Goal: Task Accomplishment & Management: Use online tool/utility

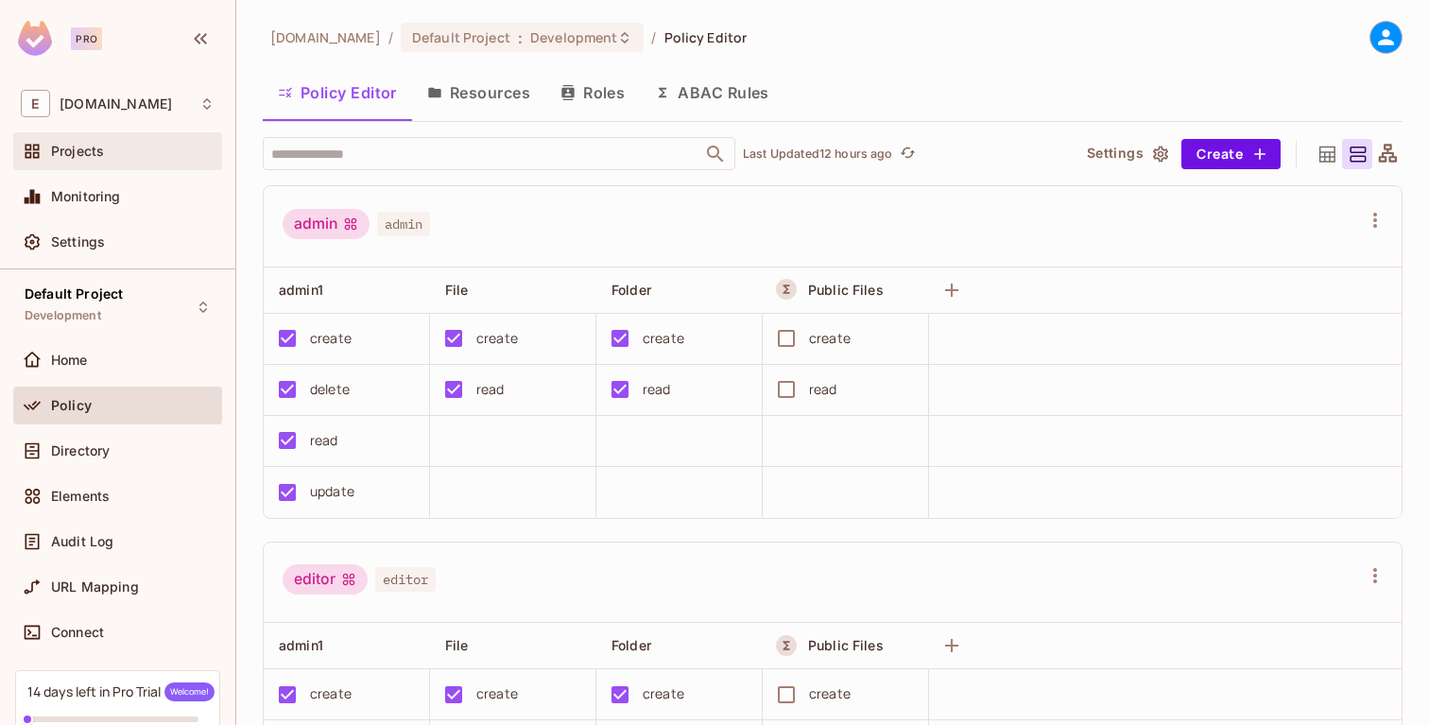
click at [101, 150] on span "Projects" at bounding box center [77, 151] width 53 height 15
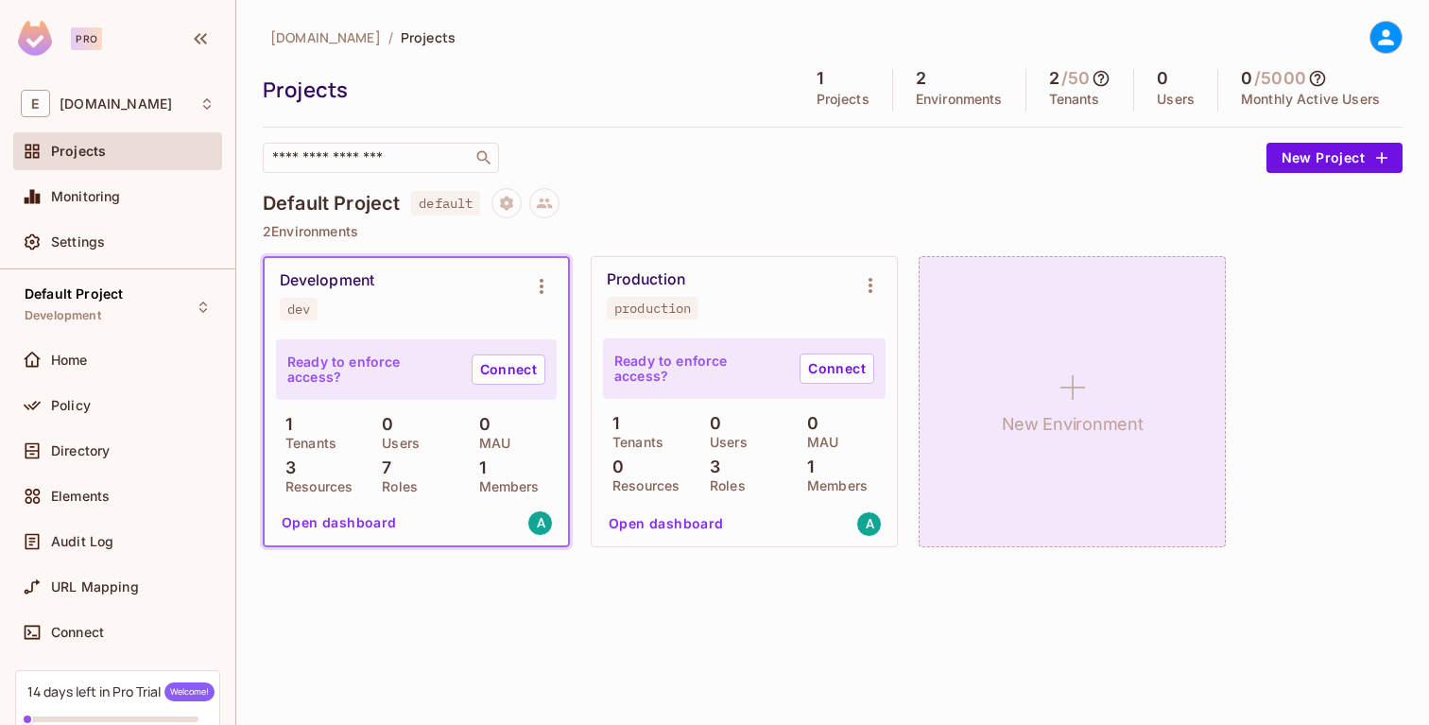
click at [1075, 390] on icon at bounding box center [1072, 387] width 45 height 45
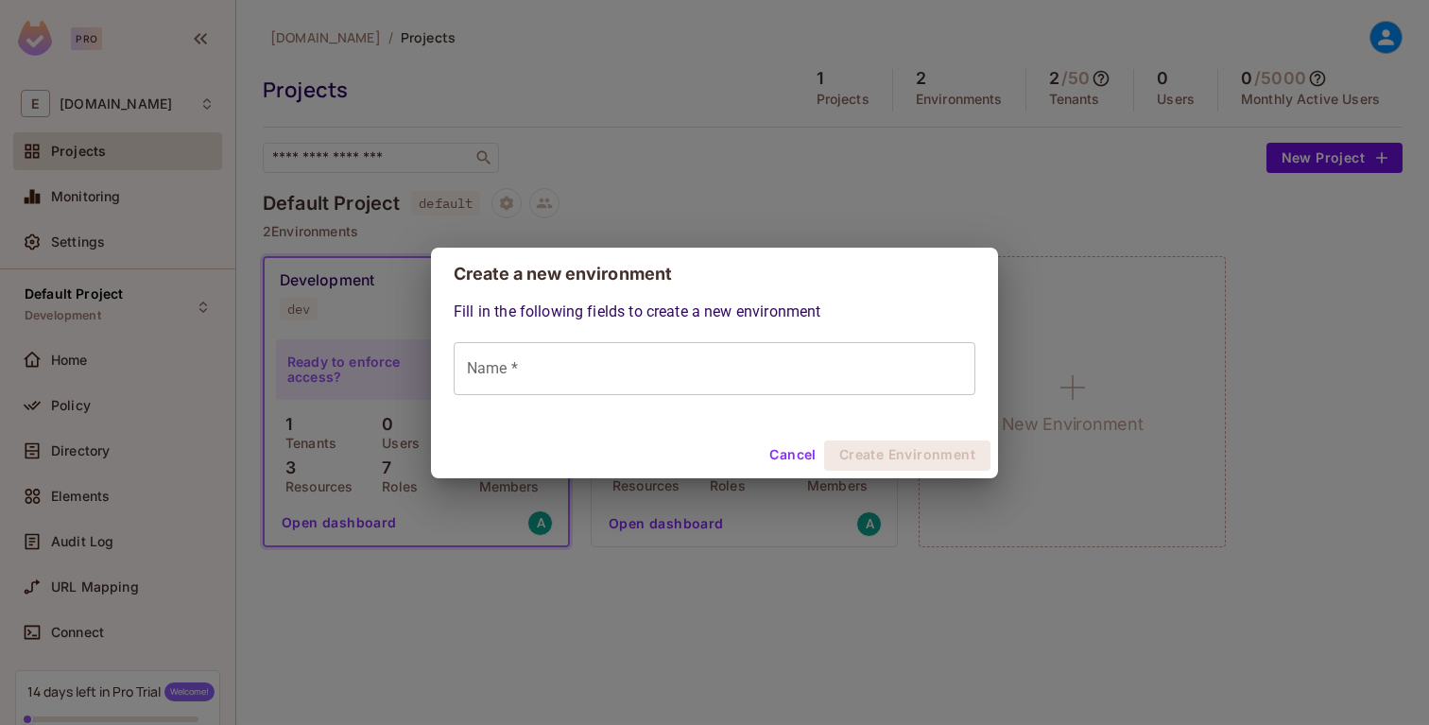
click at [602, 366] on input "Name *" at bounding box center [715, 368] width 522 height 53
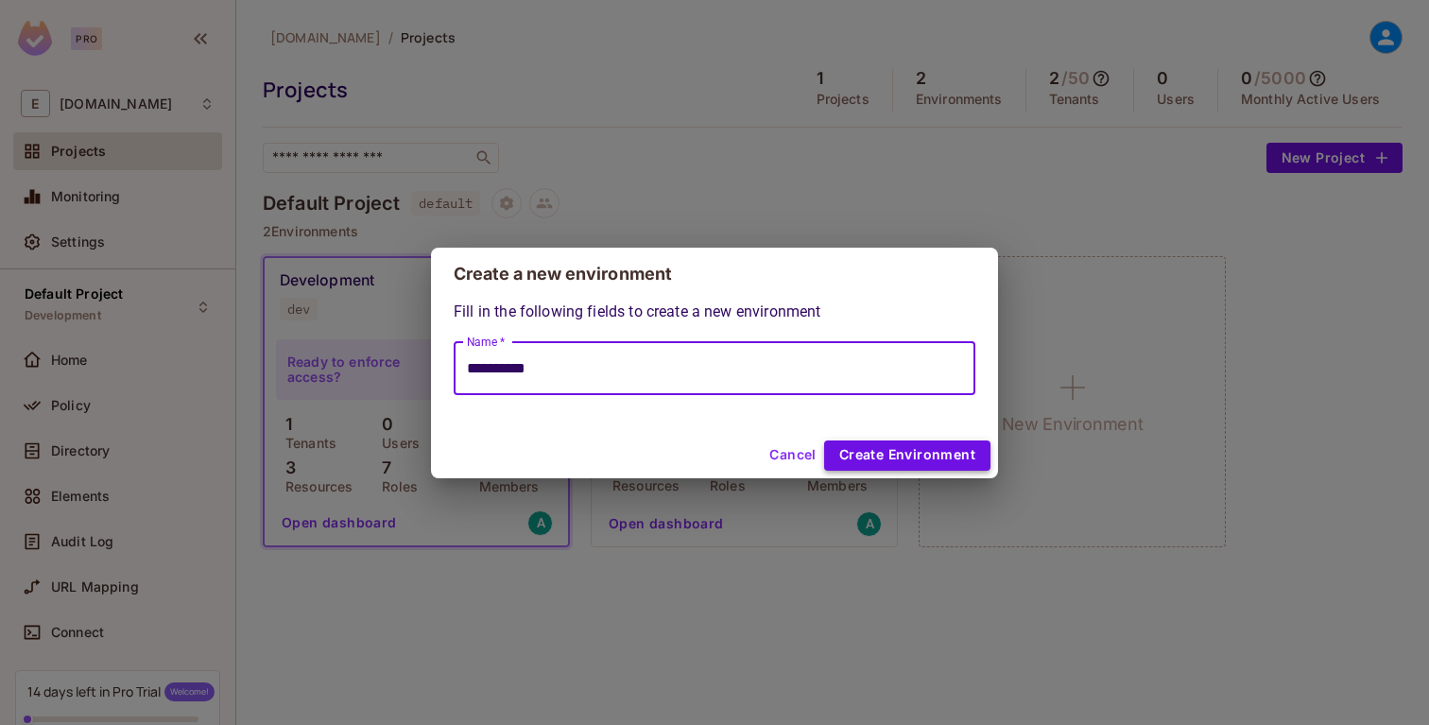
type input "**********"
click at [900, 459] on button "Create Environment" at bounding box center [907, 456] width 166 height 30
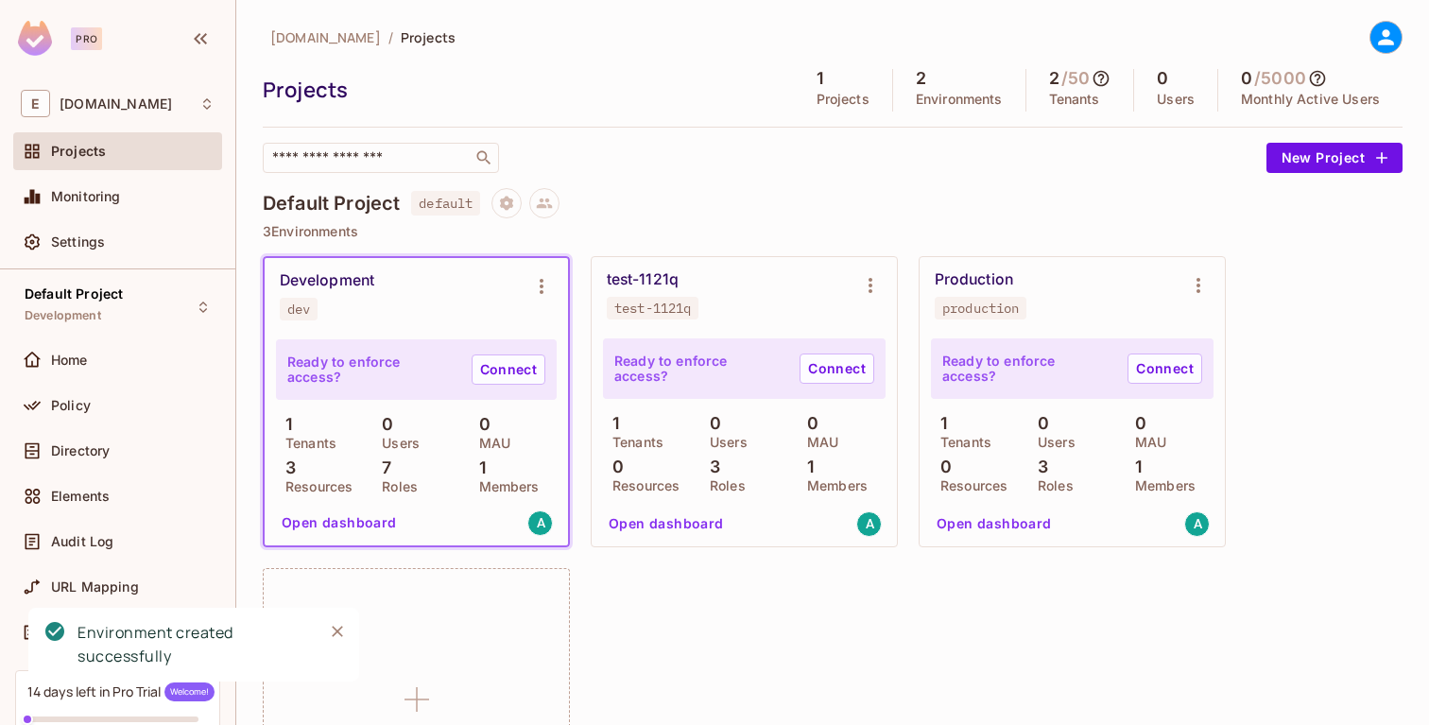
click at [688, 518] on button "Open dashboard" at bounding box center [666, 524] width 130 height 30
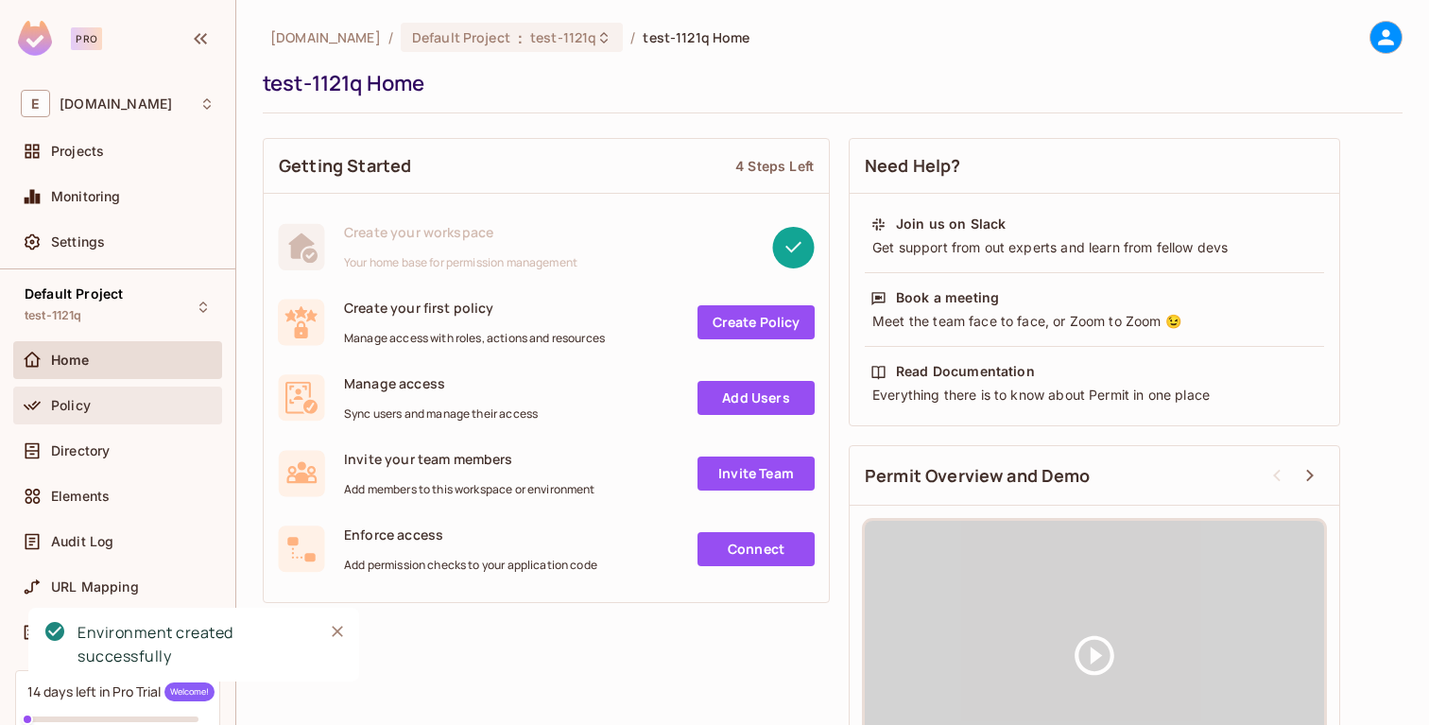
click at [85, 392] on div "Policy" at bounding box center [117, 406] width 209 height 38
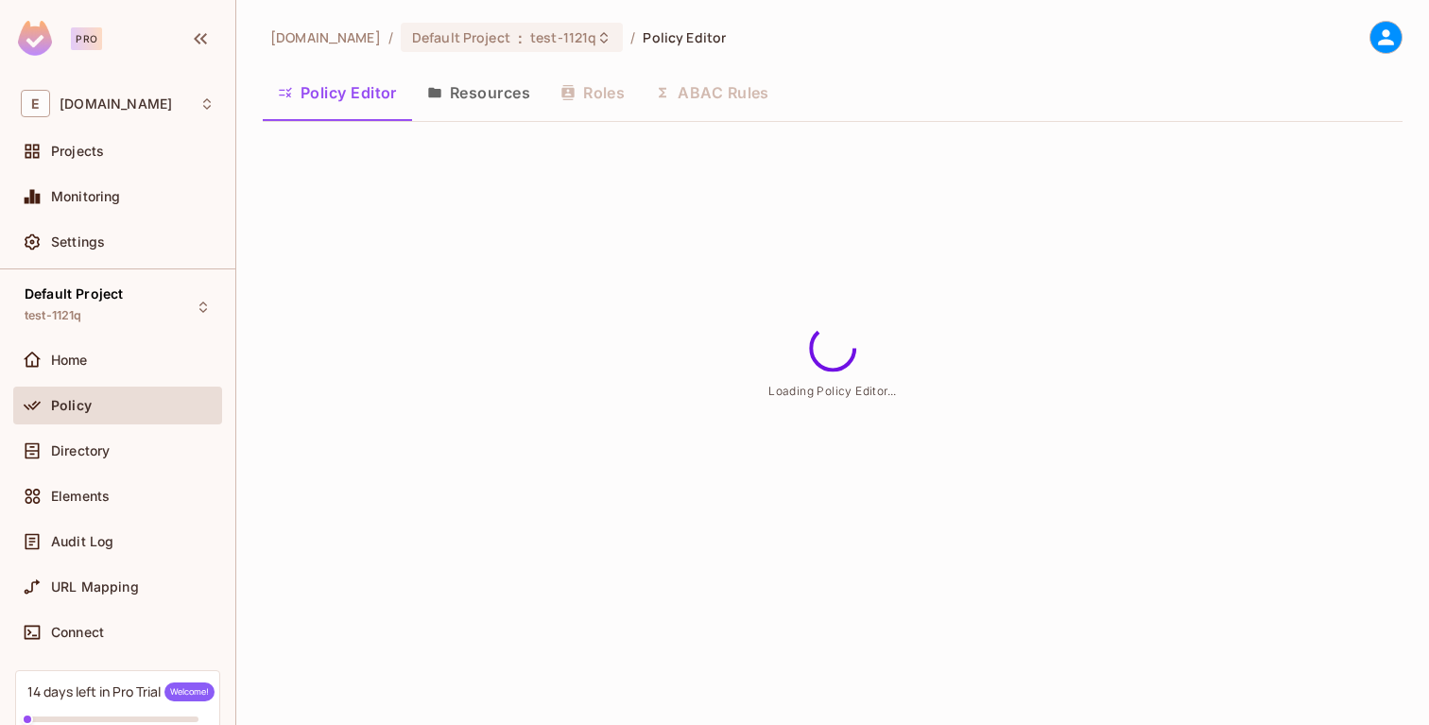
click at [501, 99] on button "Resources" at bounding box center [478, 92] width 133 height 47
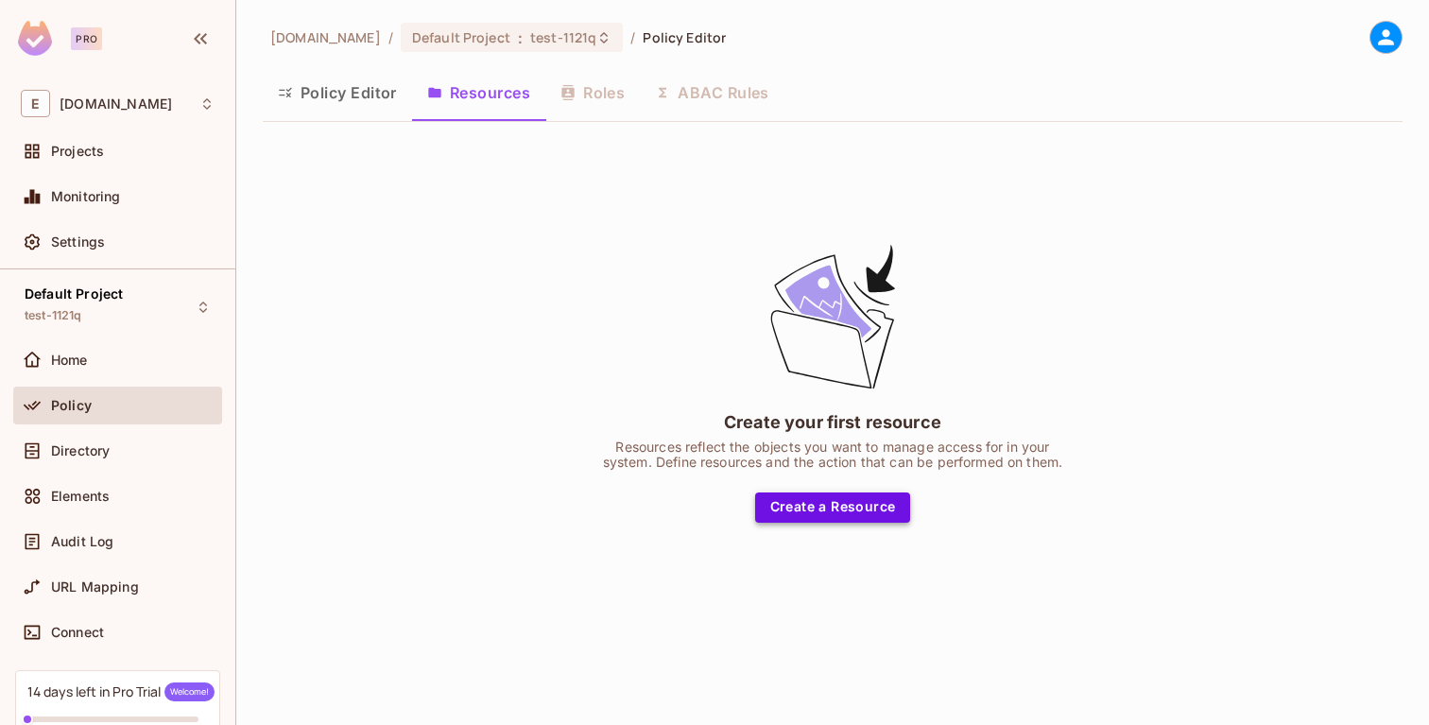
click at [828, 503] on button "Create a Resource" at bounding box center [833, 508] width 156 height 30
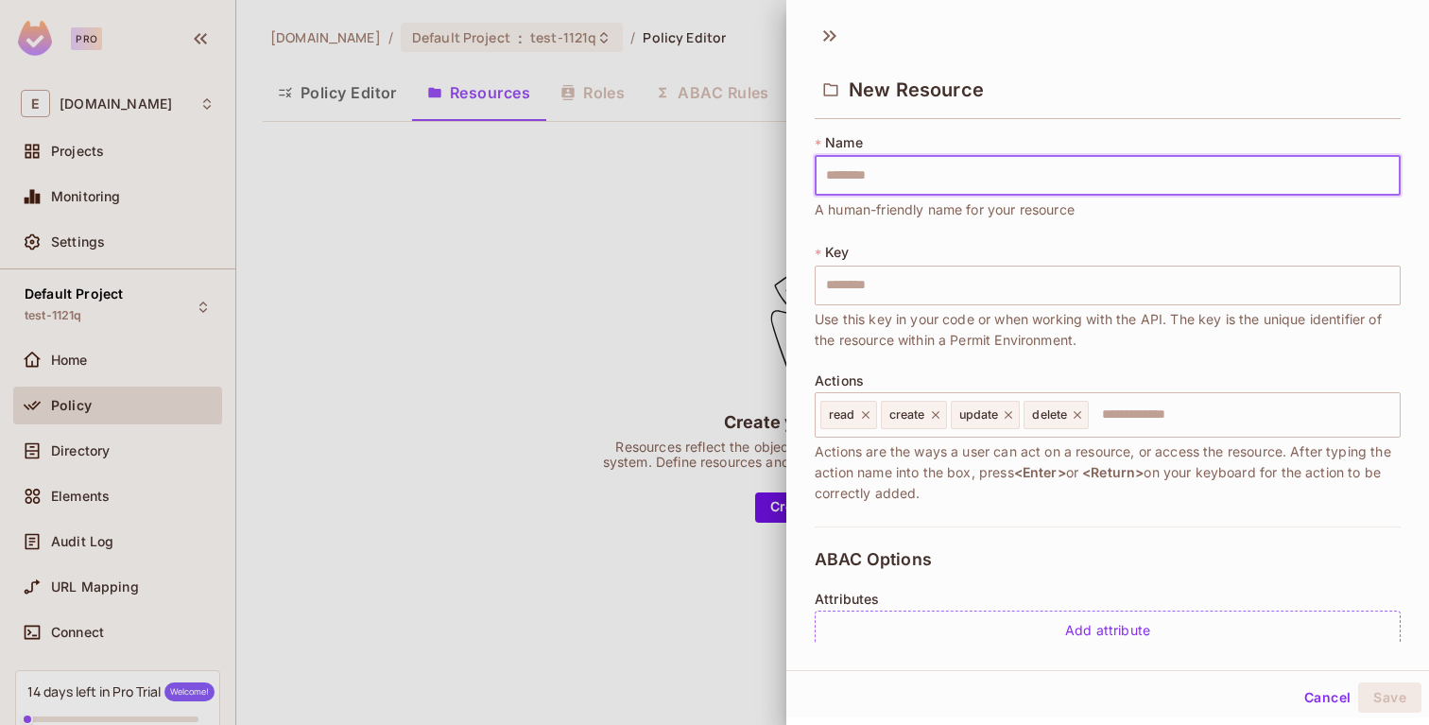
click at [885, 178] on input "text" at bounding box center [1108, 176] width 586 height 40
type input "******"
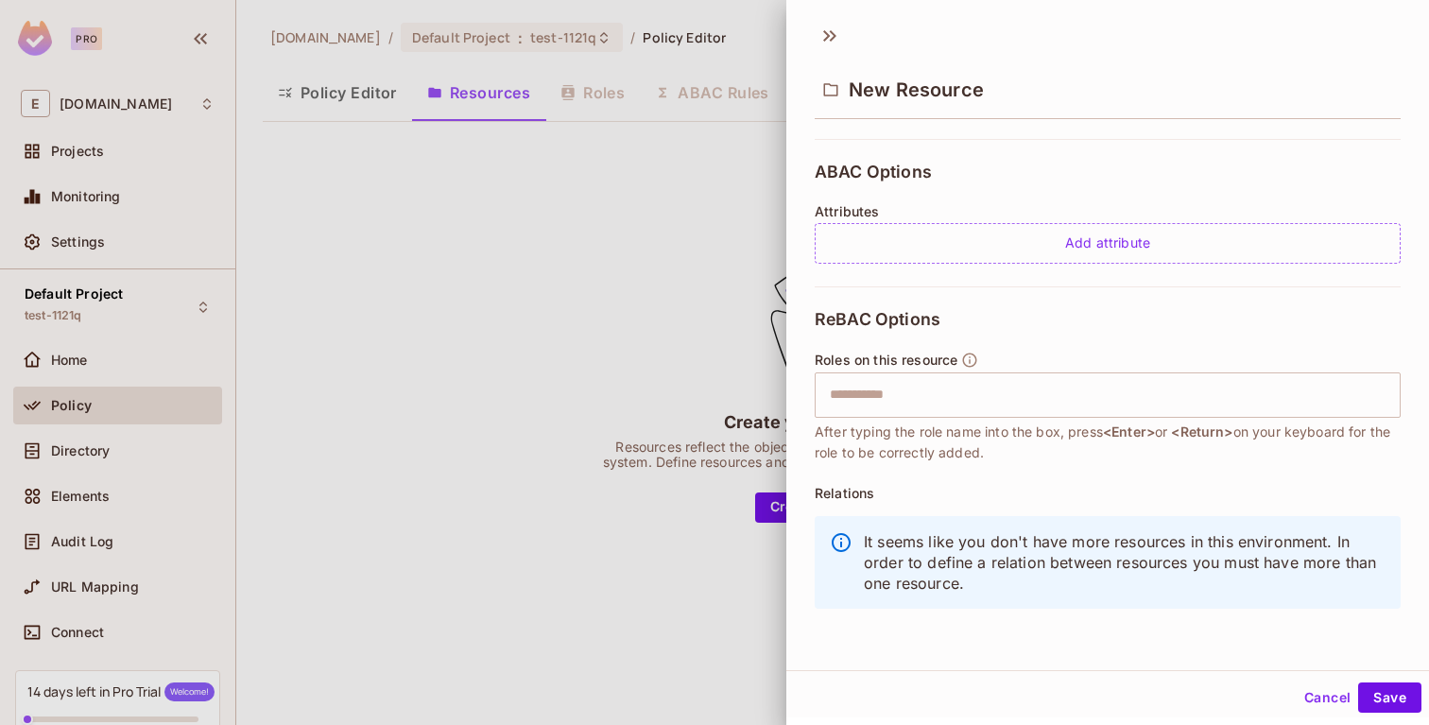
scroll to position [3, 0]
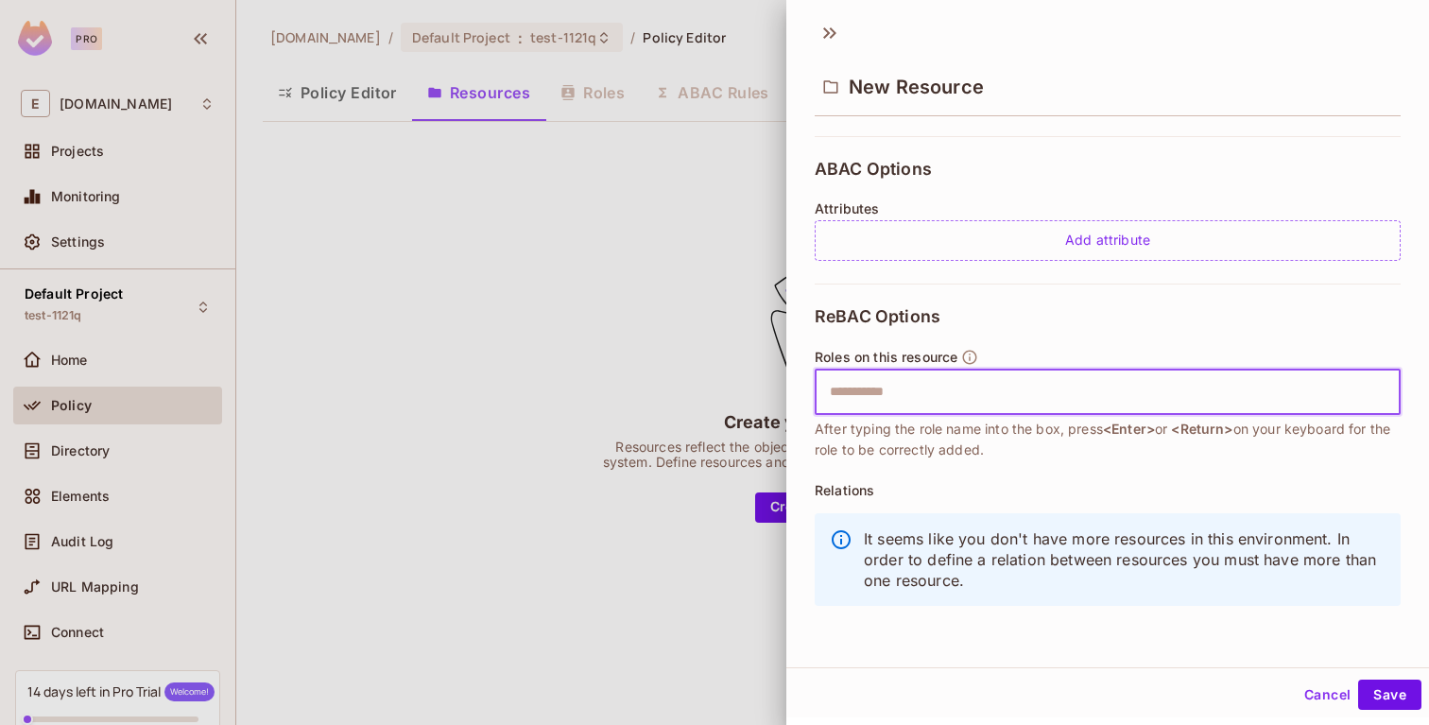
click at [1010, 409] on input "text" at bounding box center [1106, 392] width 574 height 38
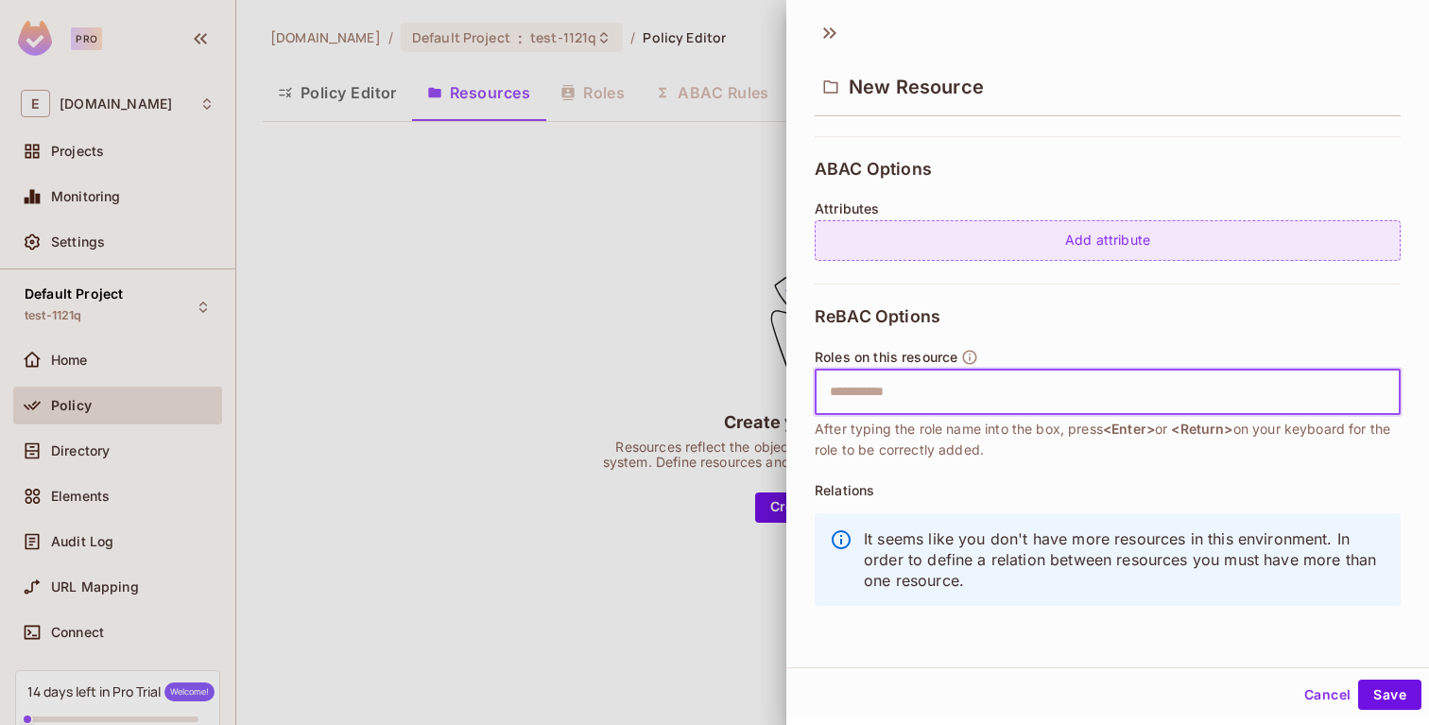
click at [1080, 247] on div "Add attribute" at bounding box center [1108, 240] width 586 height 41
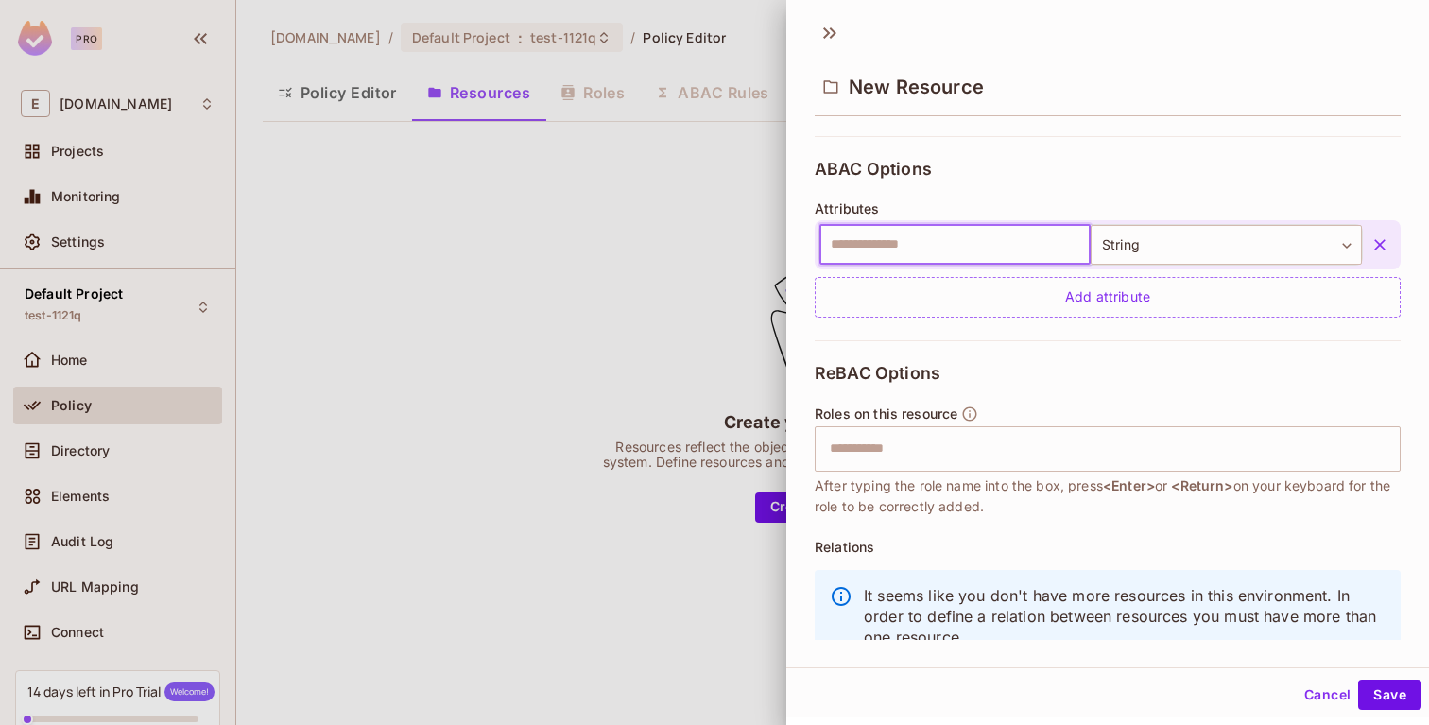
click at [954, 250] on input "text" at bounding box center [955, 245] width 271 height 40
type input "*****"
click at [1372, 695] on button "Save" at bounding box center [1389, 695] width 63 height 30
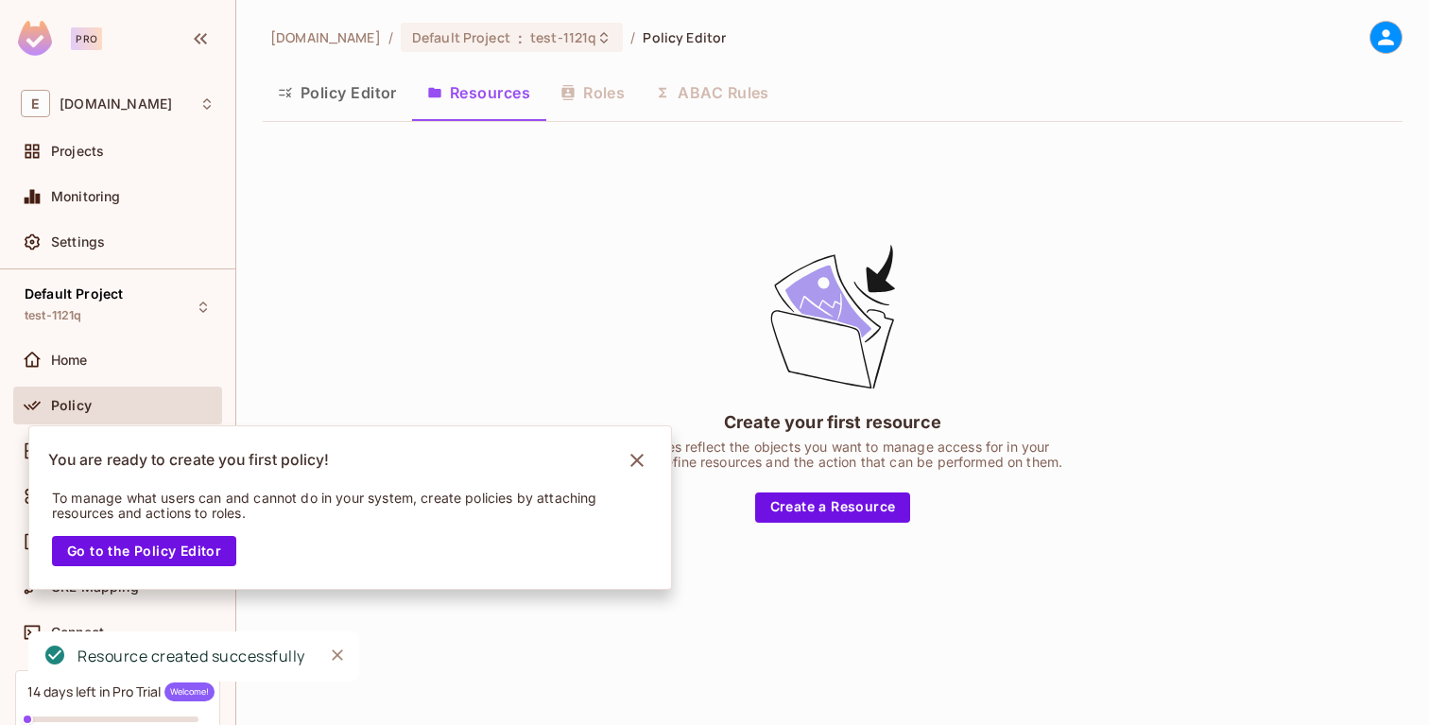
click at [320, 100] on button "Policy Editor" at bounding box center [337, 92] width 149 height 47
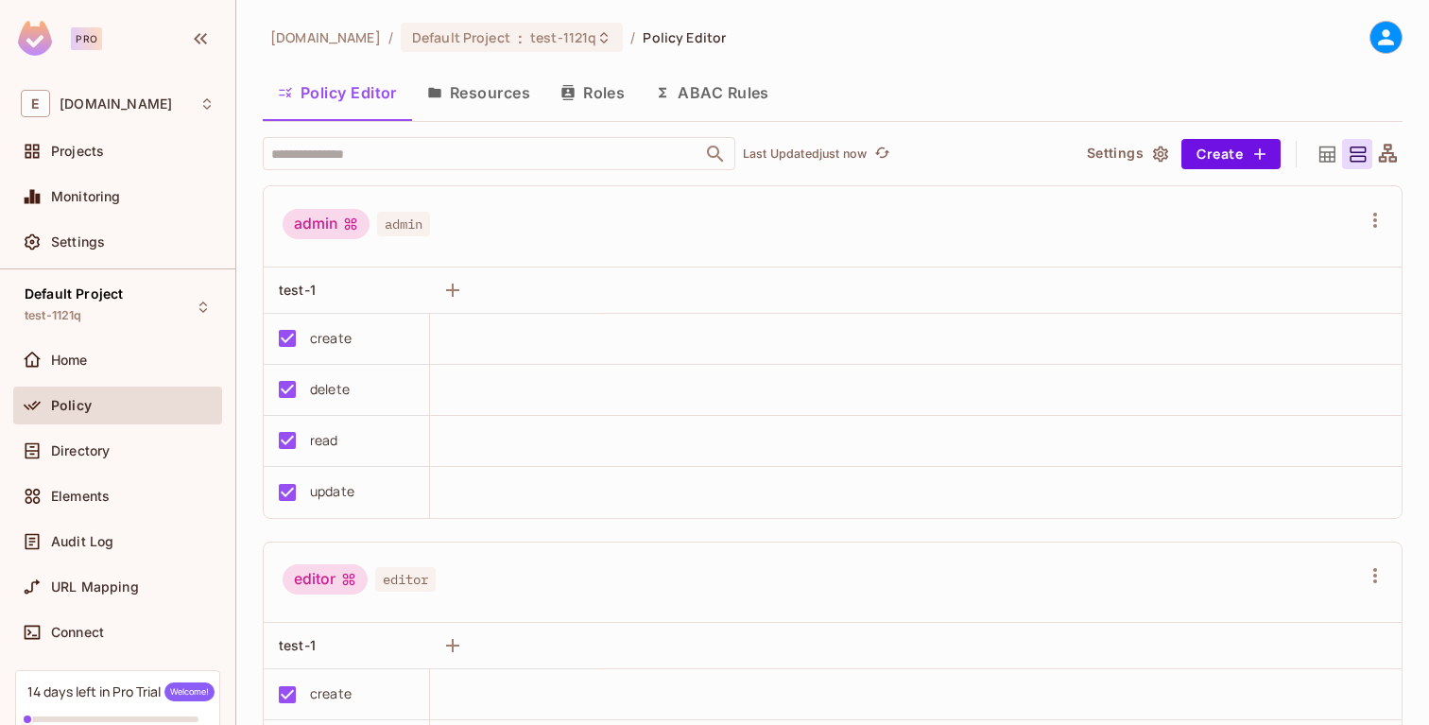
click at [461, 98] on button "Resources" at bounding box center [478, 92] width 133 height 47
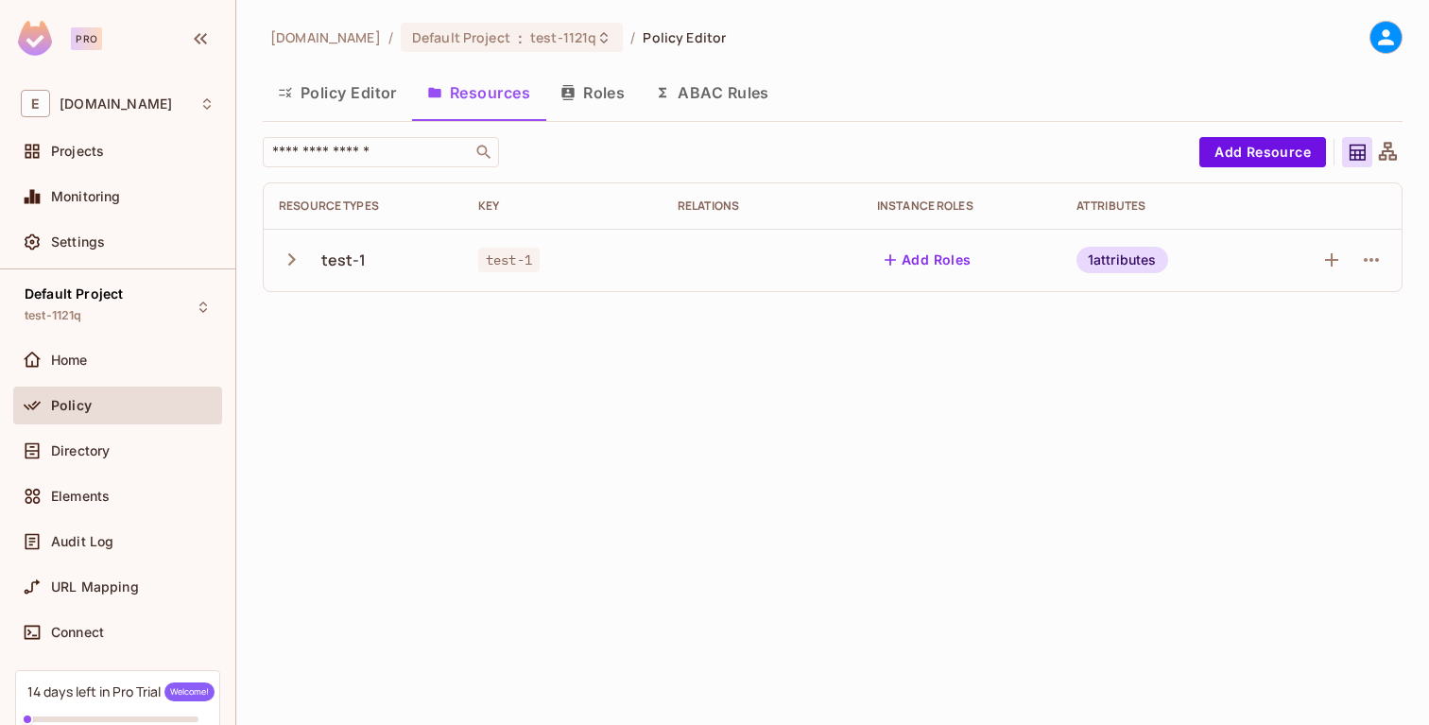
click at [375, 110] on button "Policy Editor" at bounding box center [337, 92] width 149 height 47
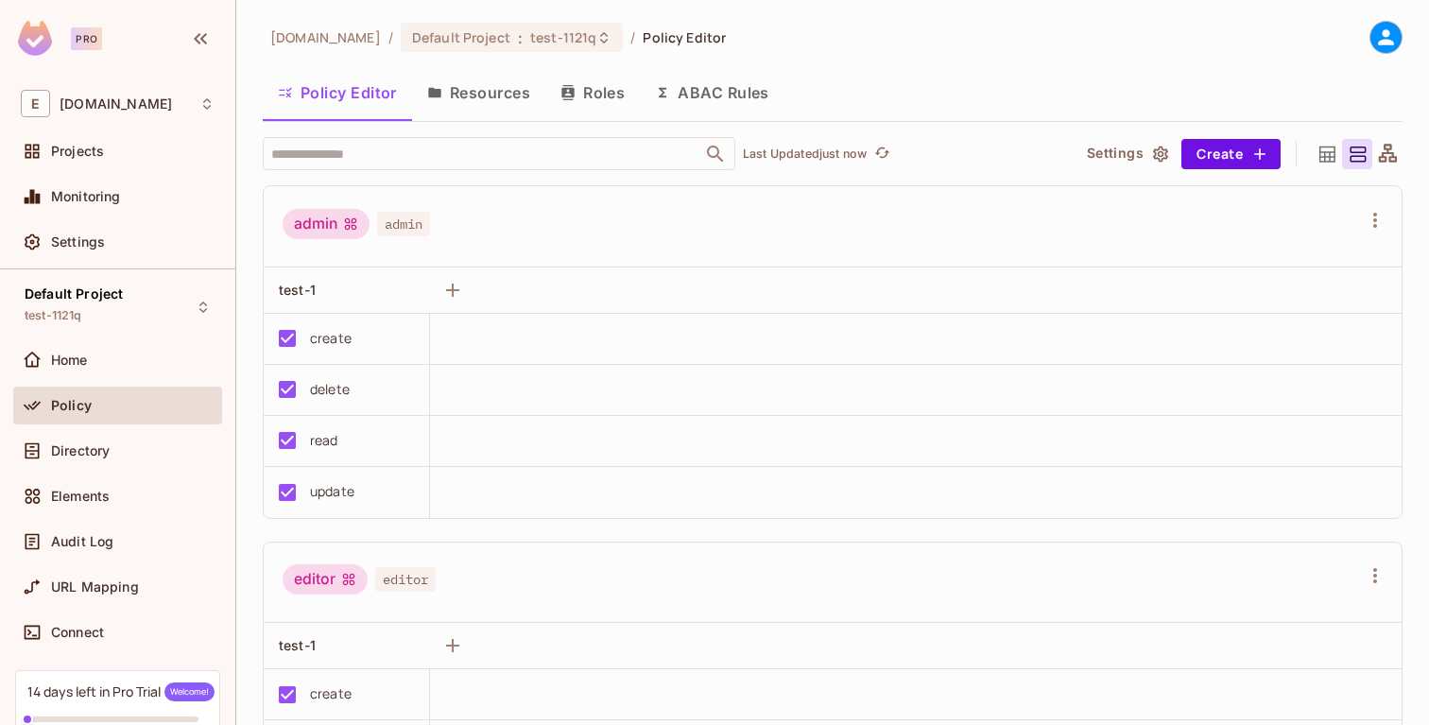
click at [1384, 47] on div at bounding box center [1386, 37] width 33 height 33
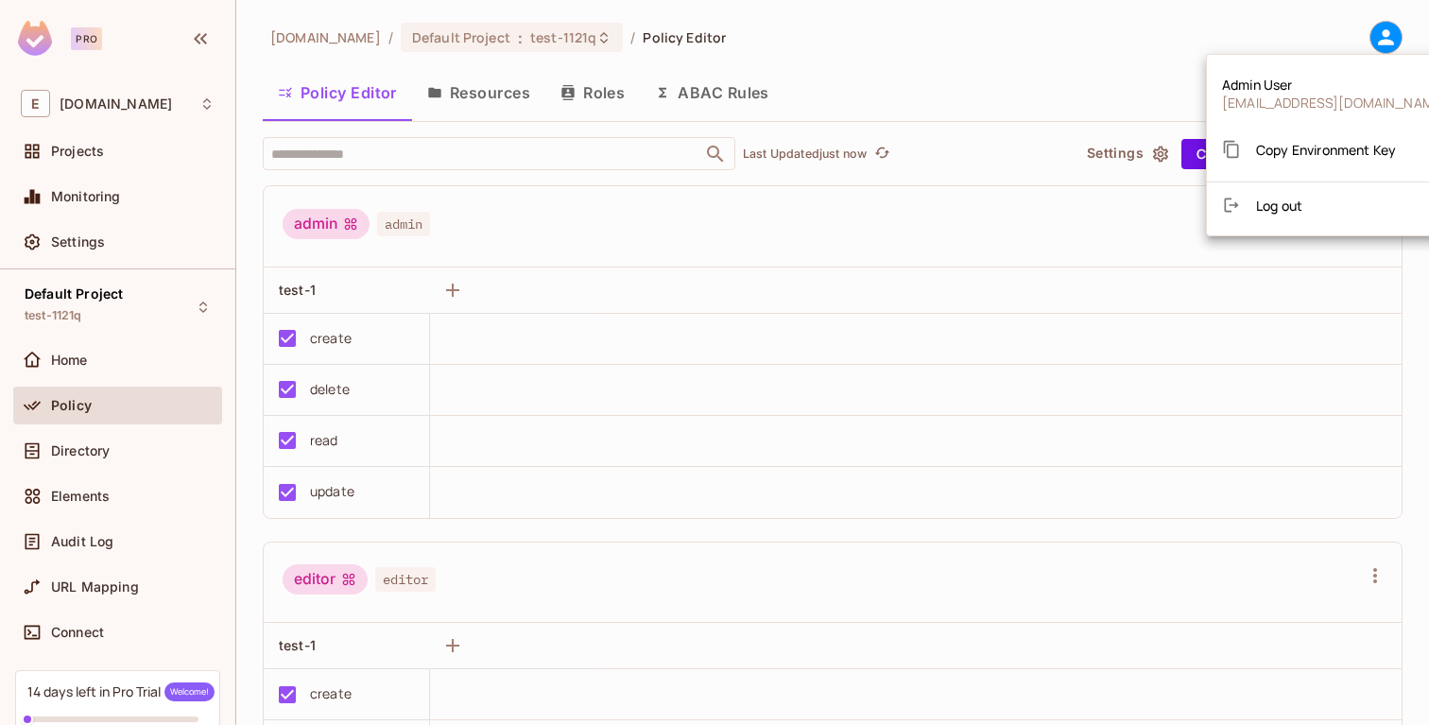
click at [1310, 148] on span "Copy Environment Key" at bounding box center [1326, 150] width 140 height 18
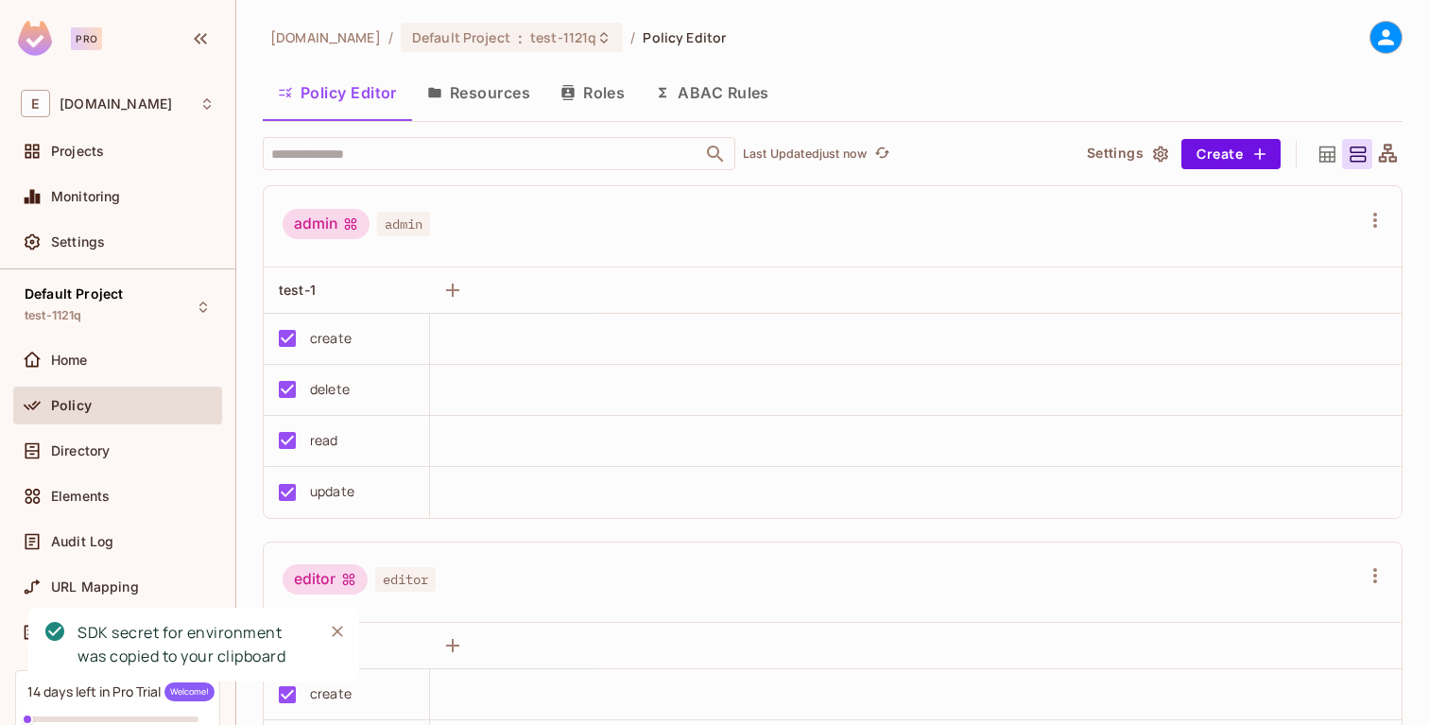
click at [1375, 36] on icon at bounding box center [1387, 38] width 24 height 24
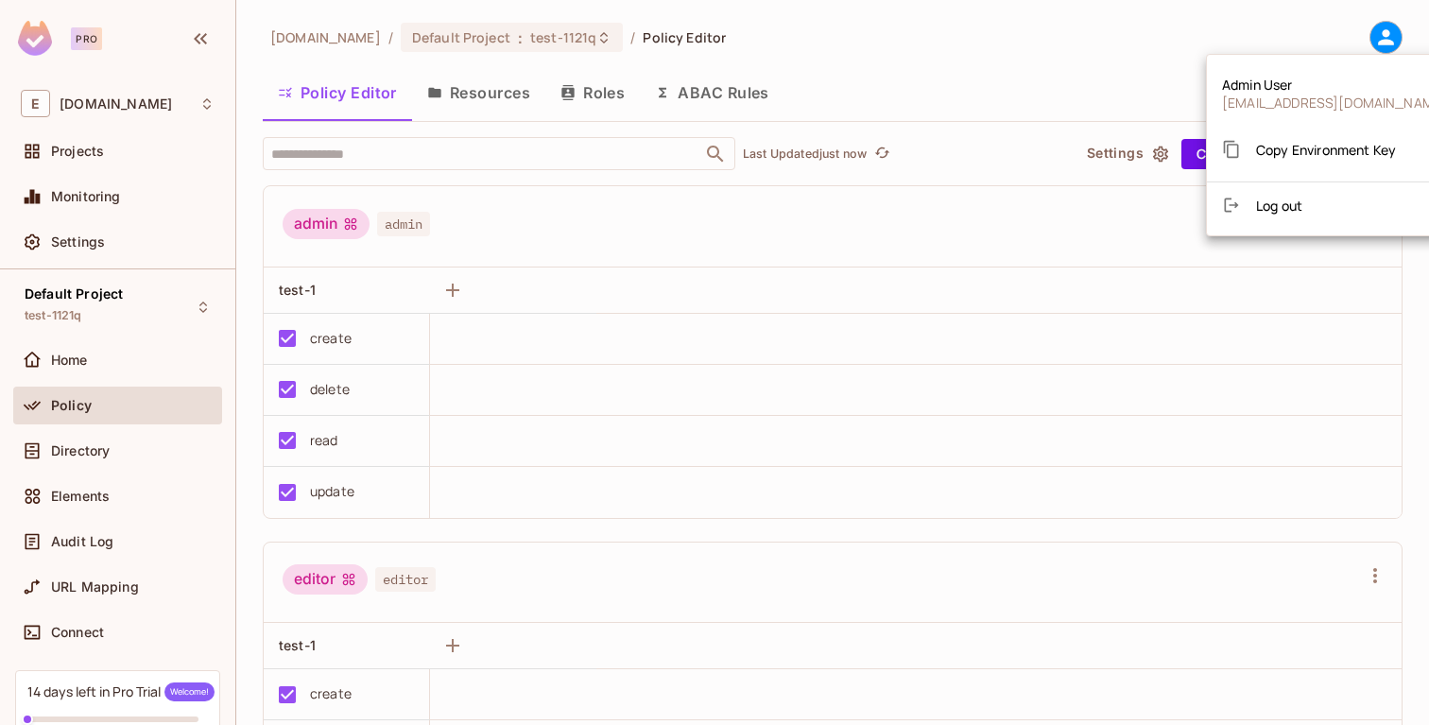
click at [1306, 147] on span "Copy Environment Key" at bounding box center [1326, 150] width 140 height 18
